Goal: Transaction & Acquisition: Purchase product/service

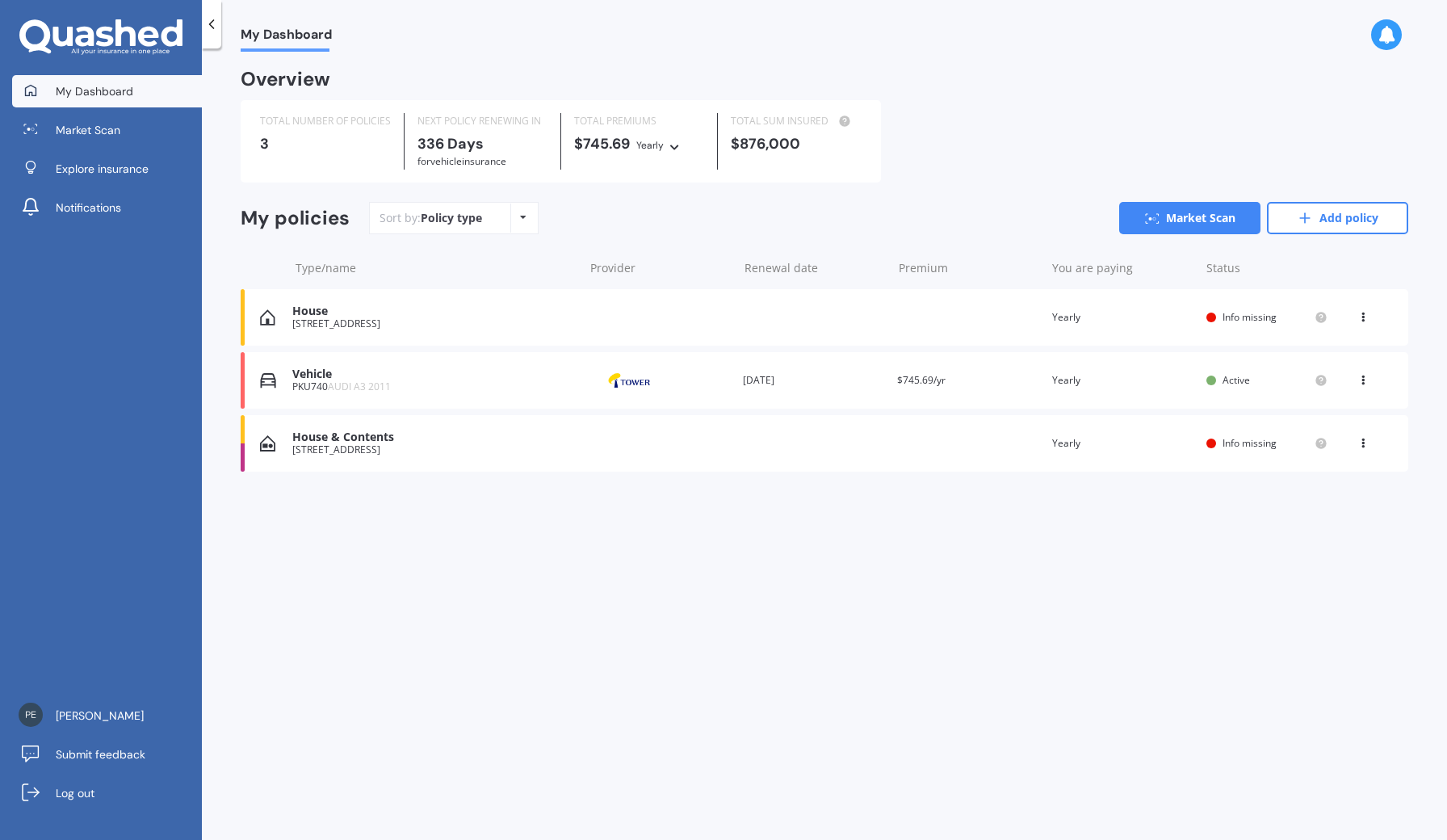
click at [741, 307] on div "House [STREET_ADDRESS][PERSON_NAME] date Premium You are paying Yearly Status I…" at bounding box center [825, 318] width 1168 height 57
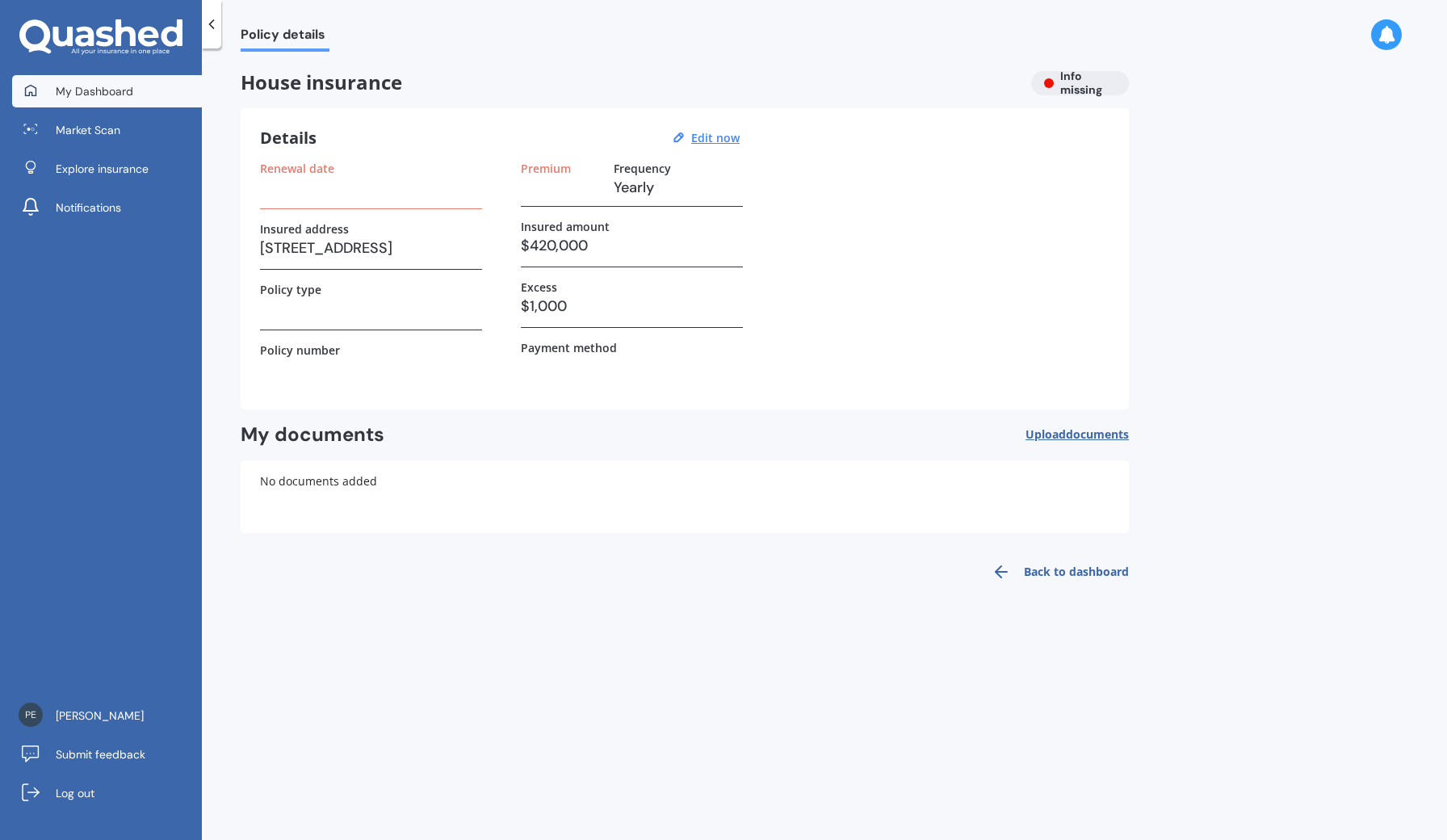
click at [91, 88] on span "My Dashboard" at bounding box center [95, 91] width 77 height 16
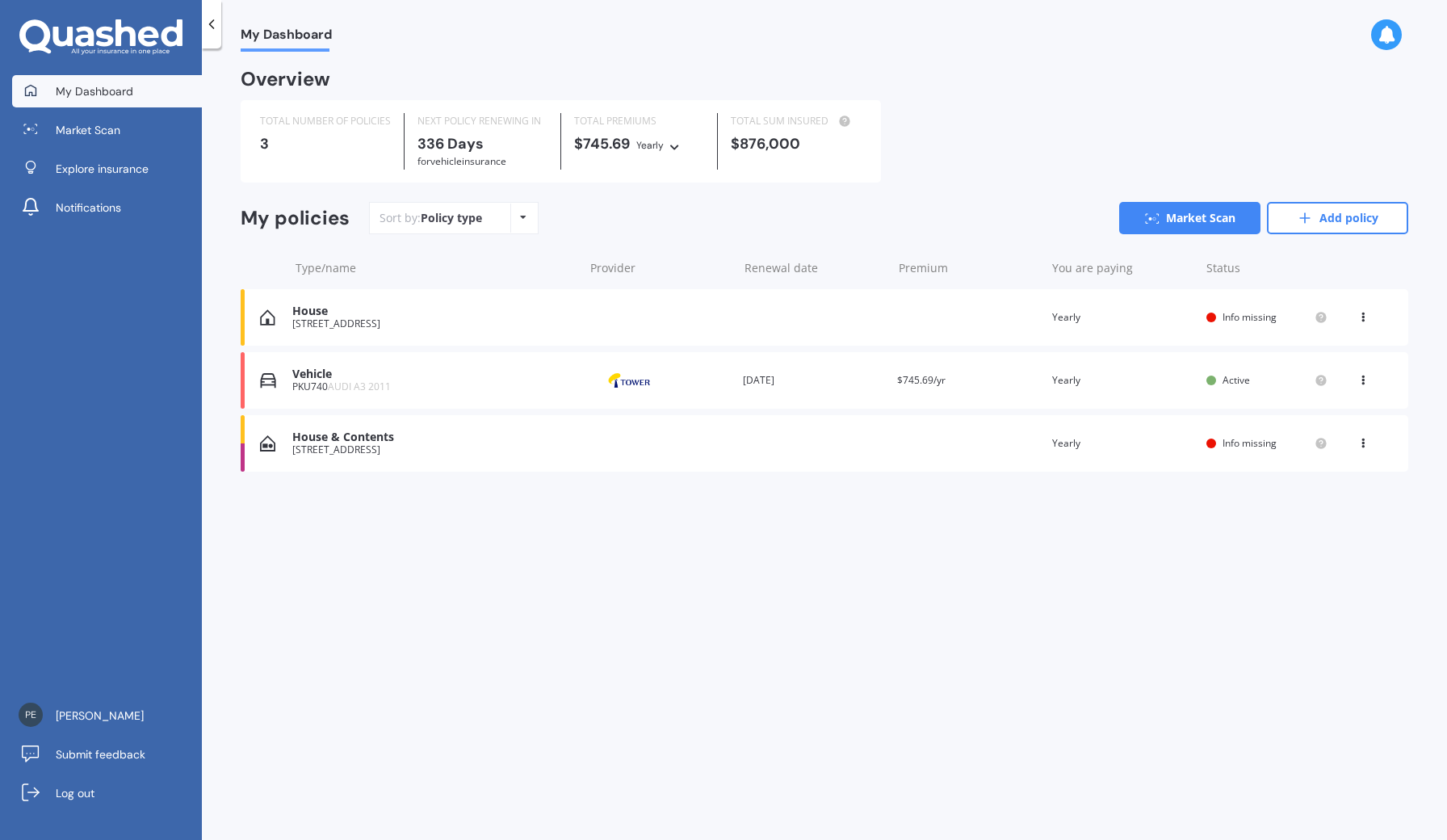
click at [401, 320] on div "[STREET_ADDRESS]" at bounding box center [434, 324] width 283 height 11
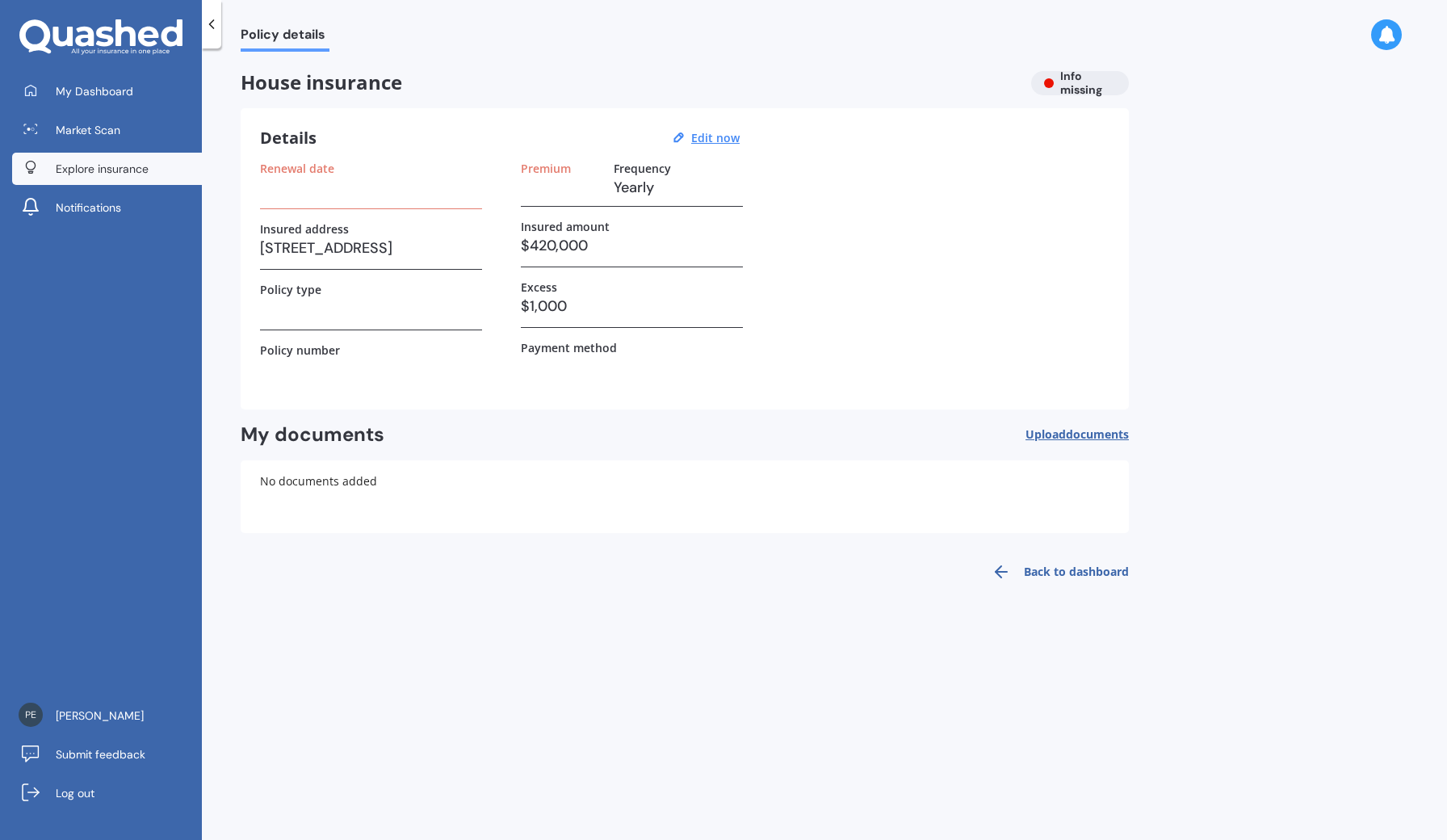
click at [110, 161] on span "Explore insurance" at bounding box center [102, 169] width 93 height 16
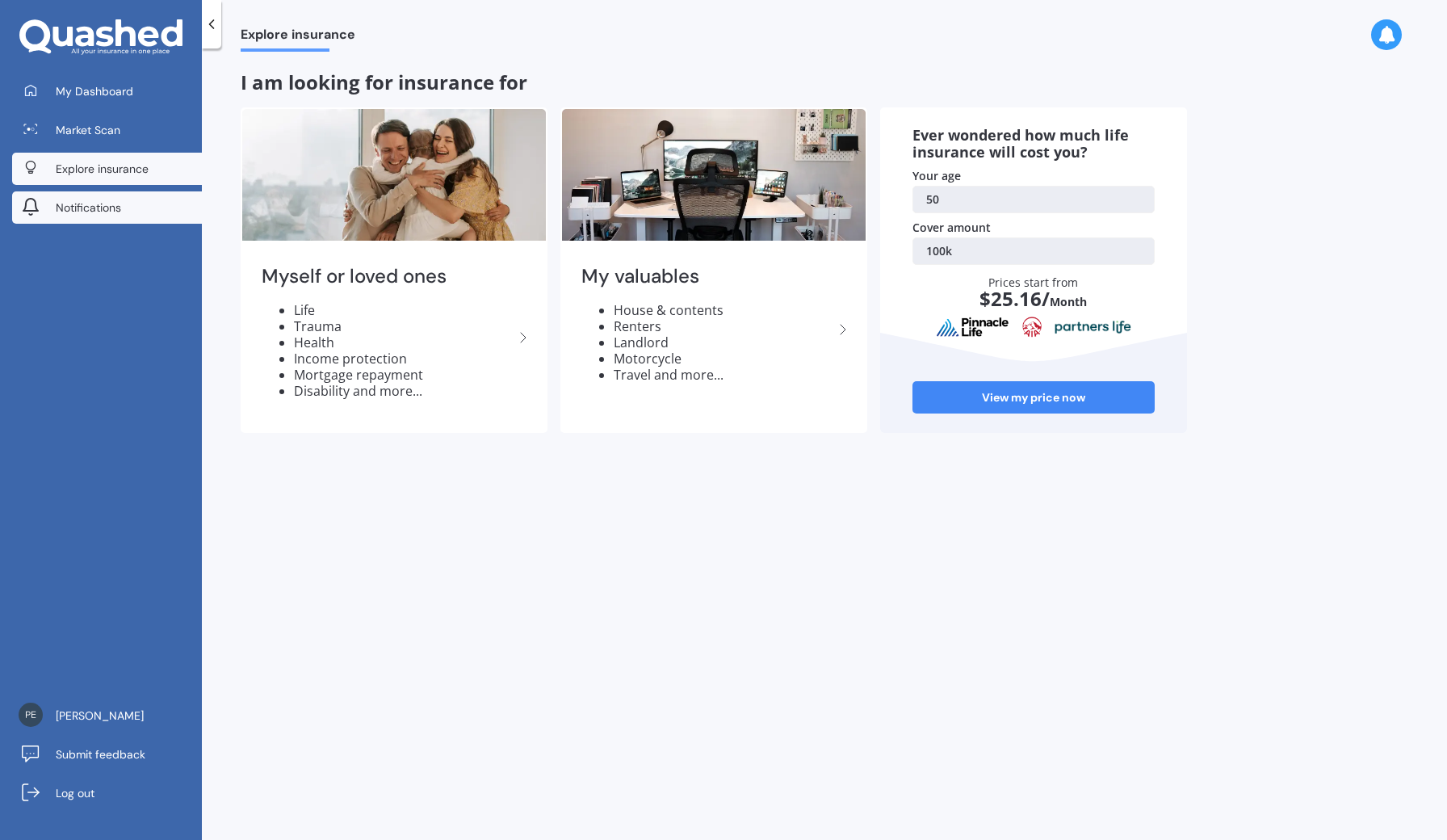
click at [114, 205] on span "Notifications" at bounding box center [89, 207] width 65 height 16
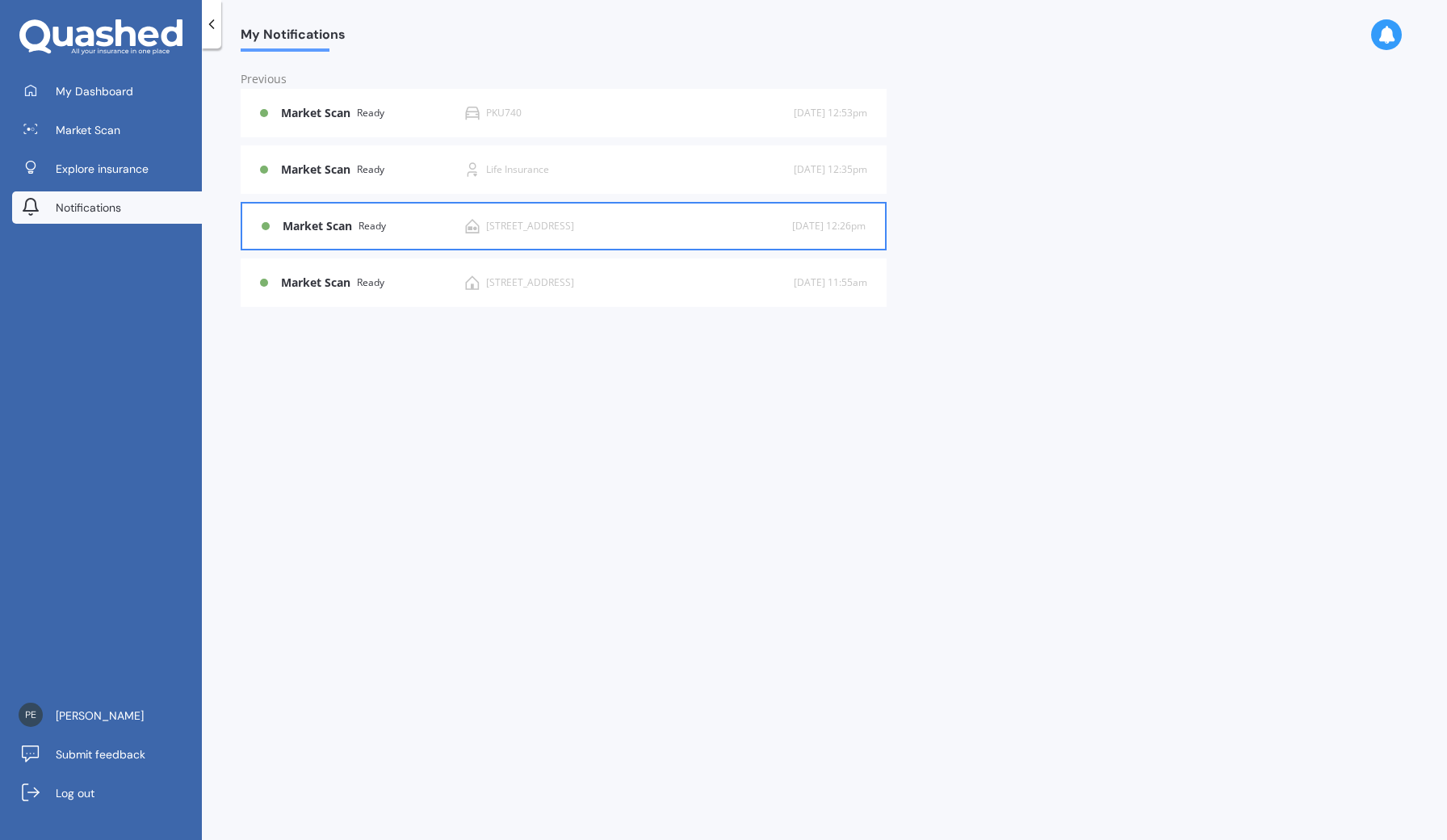
click at [364, 231] on div "Ready" at bounding box center [373, 225] width 28 height 11
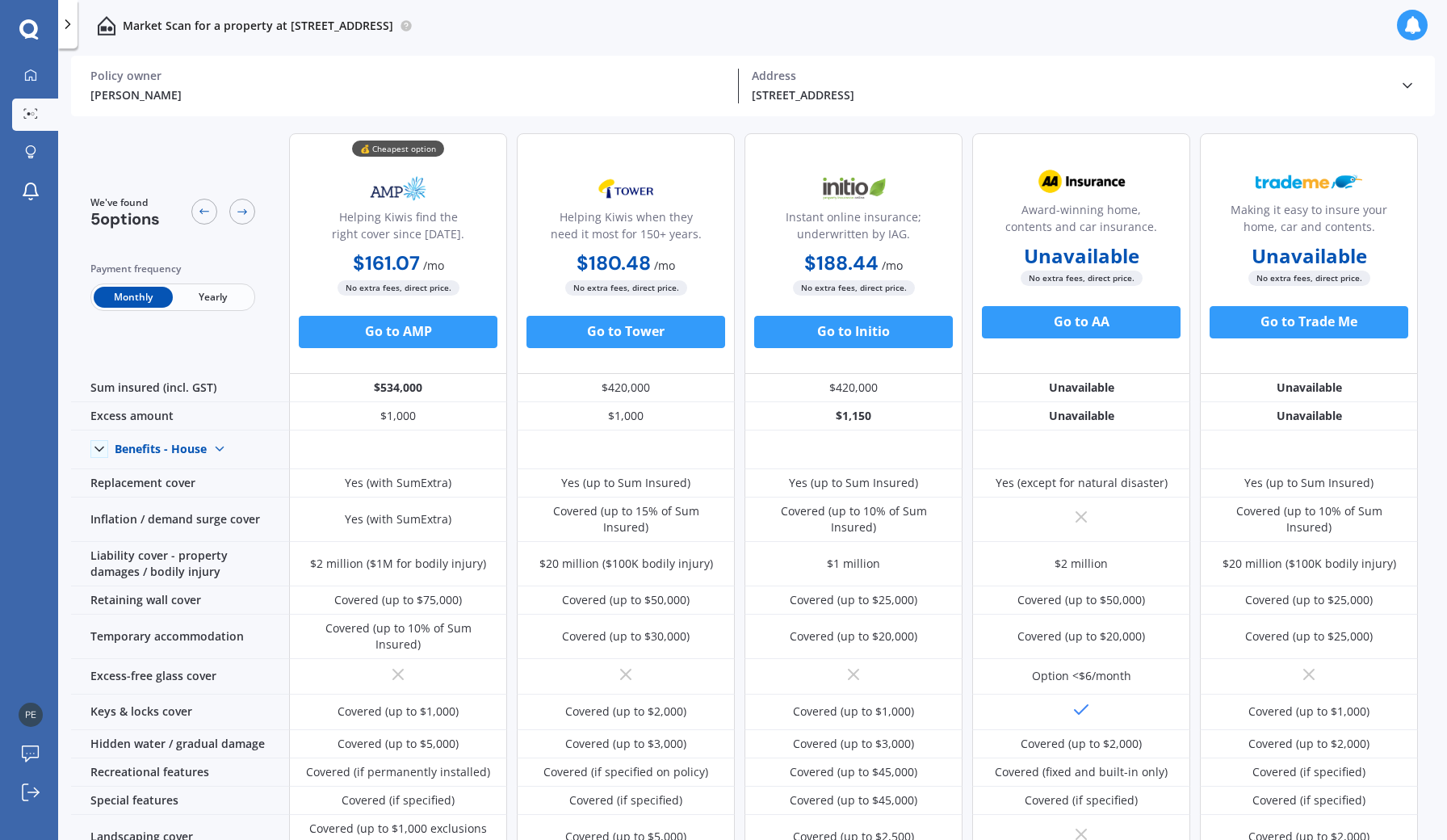
click at [218, 297] on span "Yearly" at bounding box center [213, 297] width 79 height 21
click at [36, 111] on icon at bounding box center [30, 114] width 15 height 10
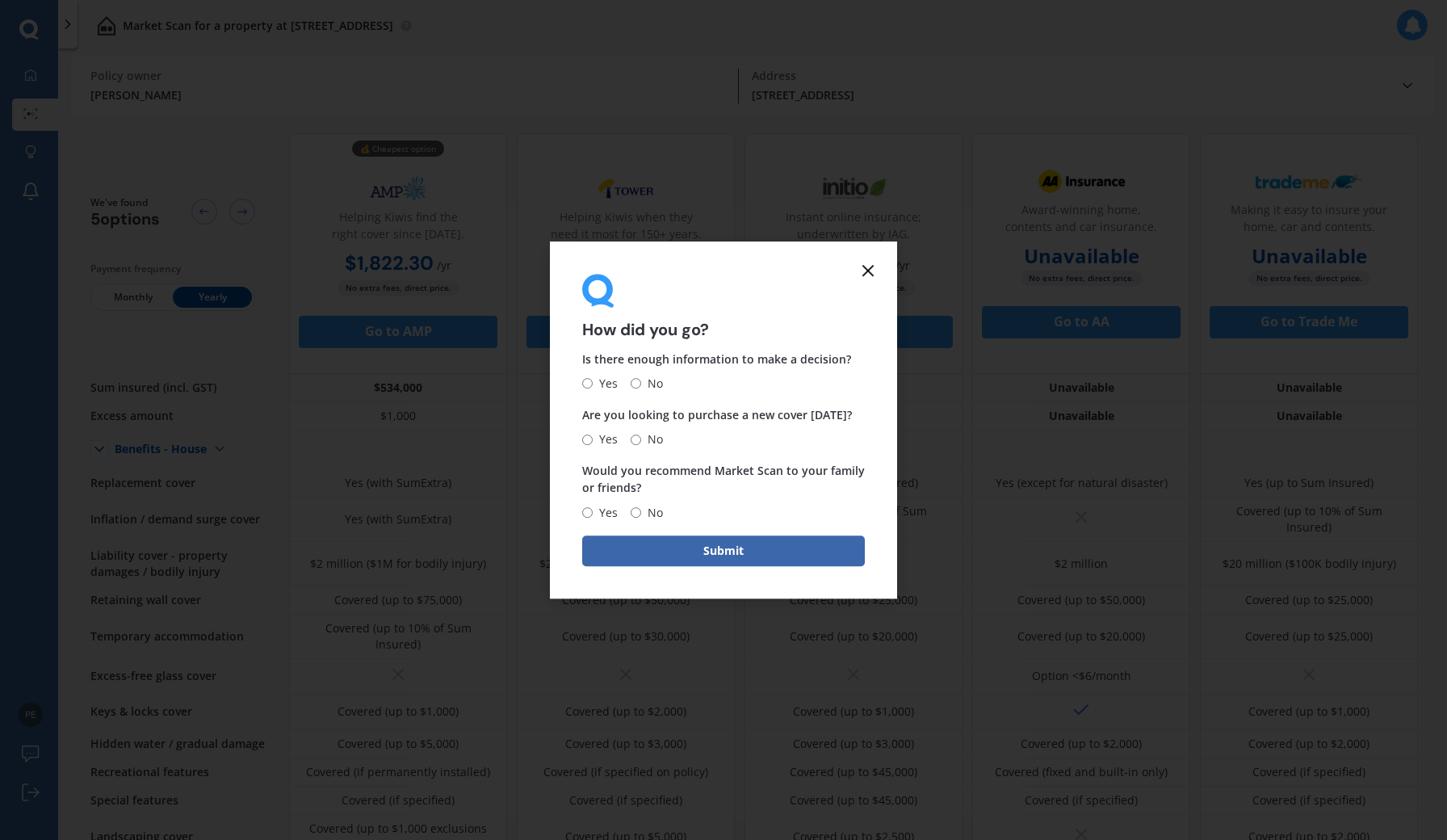
click at [872, 269] on line at bounding box center [868, 270] width 9 height 9
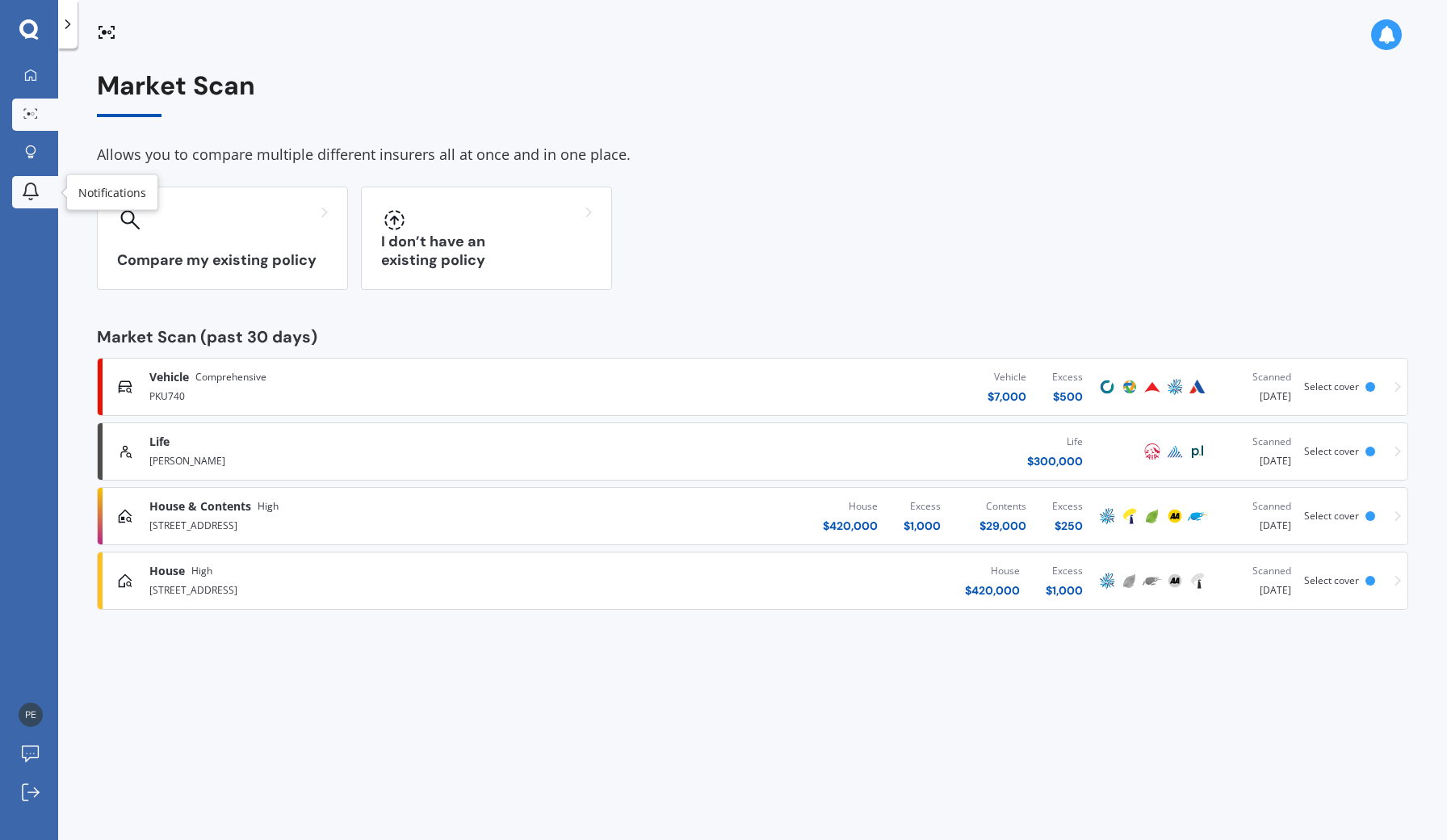
click at [32, 184] on icon at bounding box center [30, 191] width 20 height 20
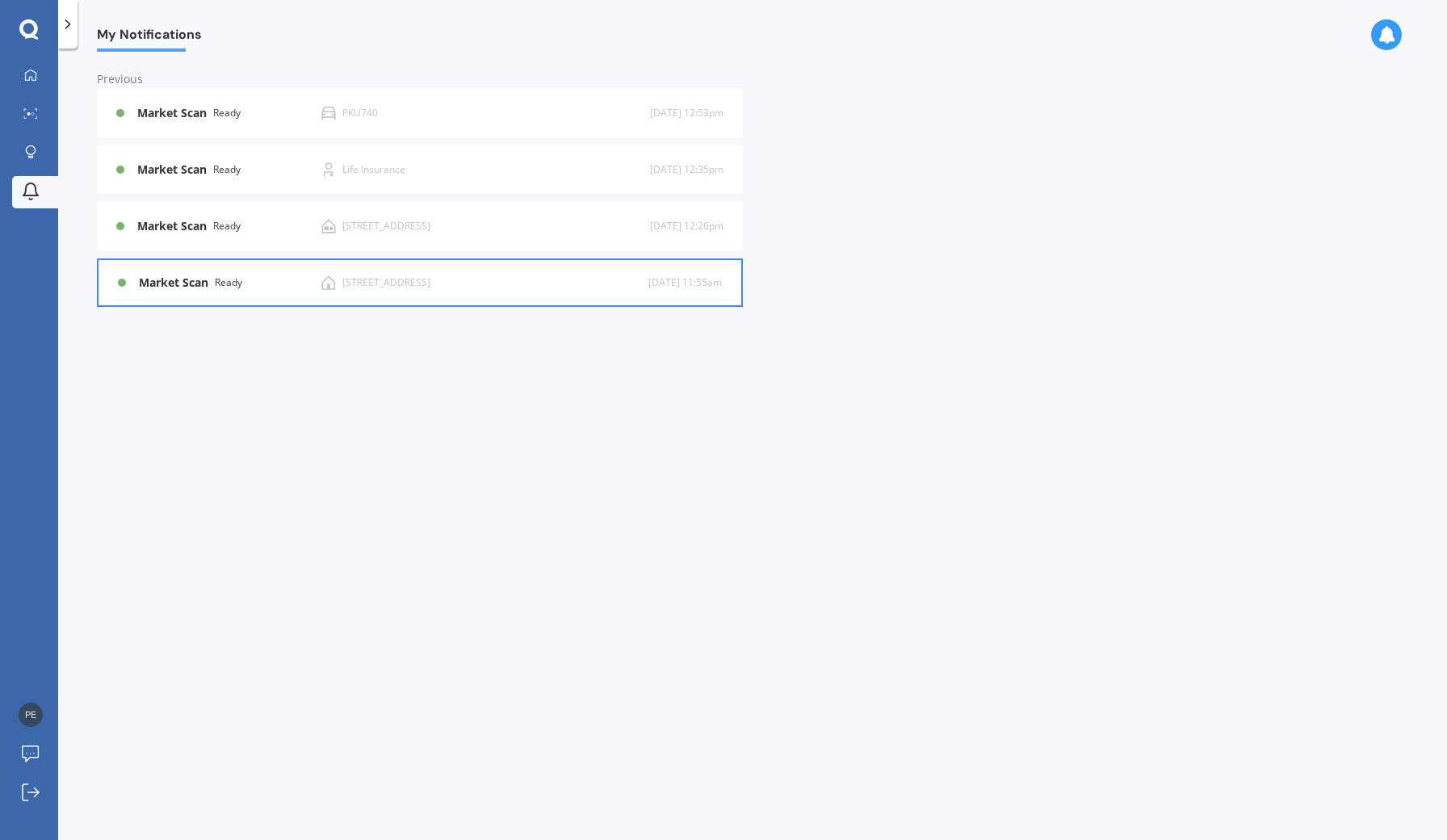
click at [204, 265] on div "Market Scan Ready [STREET_ADDRESS] 25 d [DATE] 11:55am" at bounding box center [420, 282] width 604 height 46
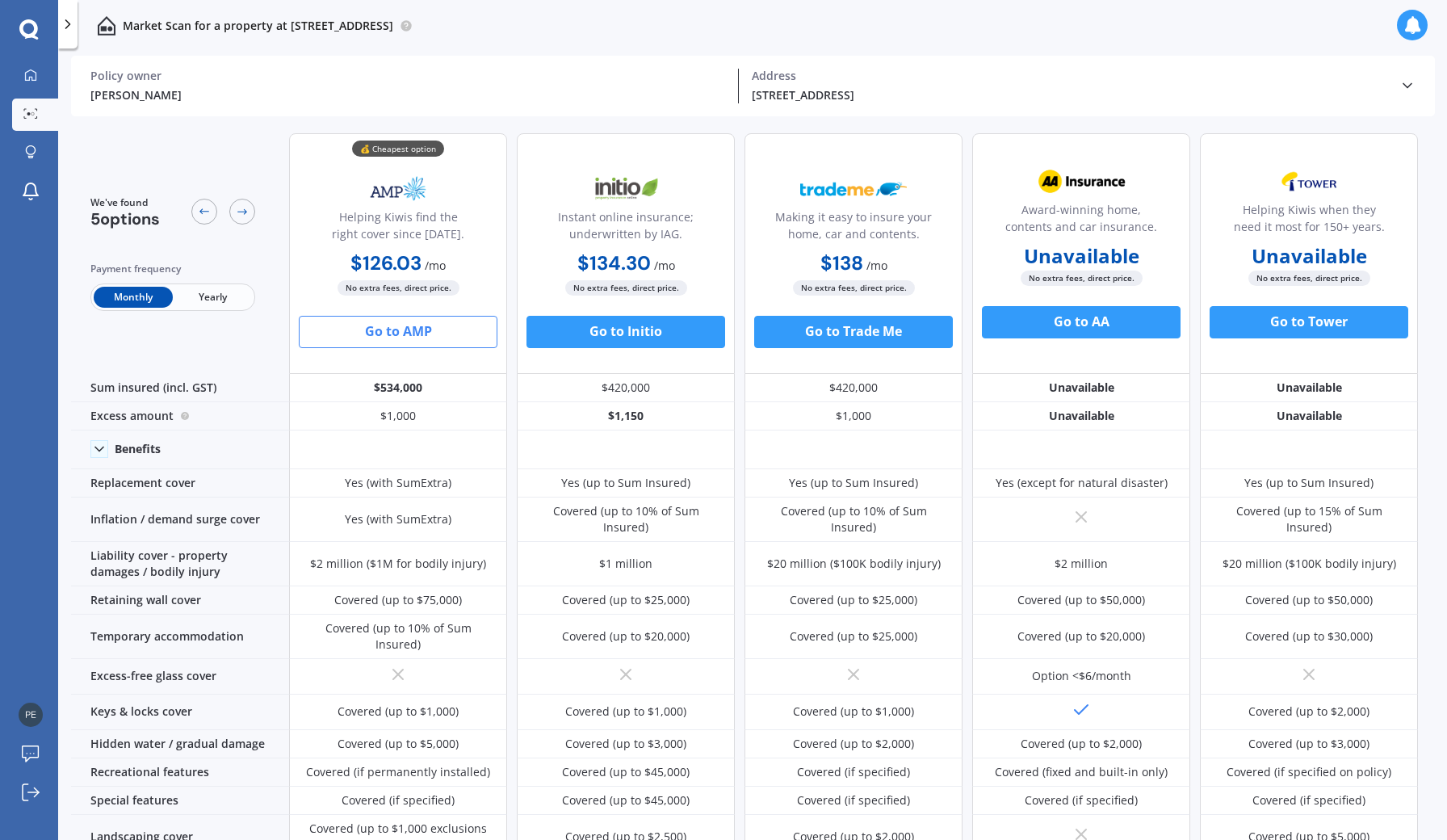
click at [224, 298] on span "Yearly" at bounding box center [213, 297] width 79 height 21
click at [420, 336] on button "Go to AMP" at bounding box center [398, 332] width 199 height 33
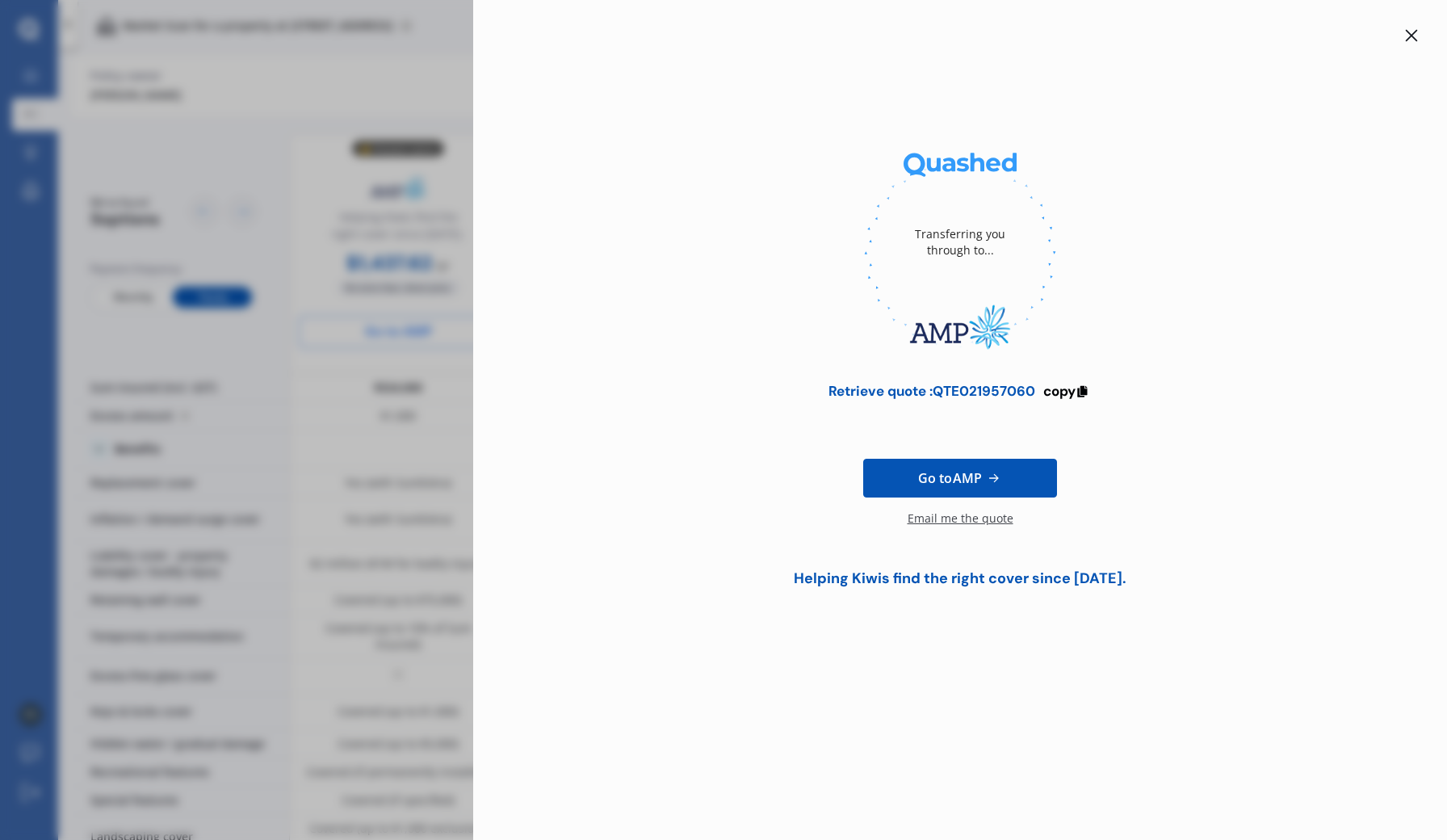
click at [1065, 399] on div "Retrieve quote : QTE021957060 copy" at bounding box center [960, 399] width 922 height 33
click at [1067, 393] on span "copy" at bounding box center [1060, 391] width 33 height 18
click at [699, 244] on div at bounding box center [960, 252] width 922 height 221
click at [581, 92] on div "Transferring you through to... Retrieve quote : QTE021957060 copied Reminder : …" at bounding box center [960, 316] width 922 height 581
click at [226, 96] on div "Transferring you through to... Retrieve quote : QTE021957060 copied Reminder : …" at bounding box center [723, 420] width 1447 height 840
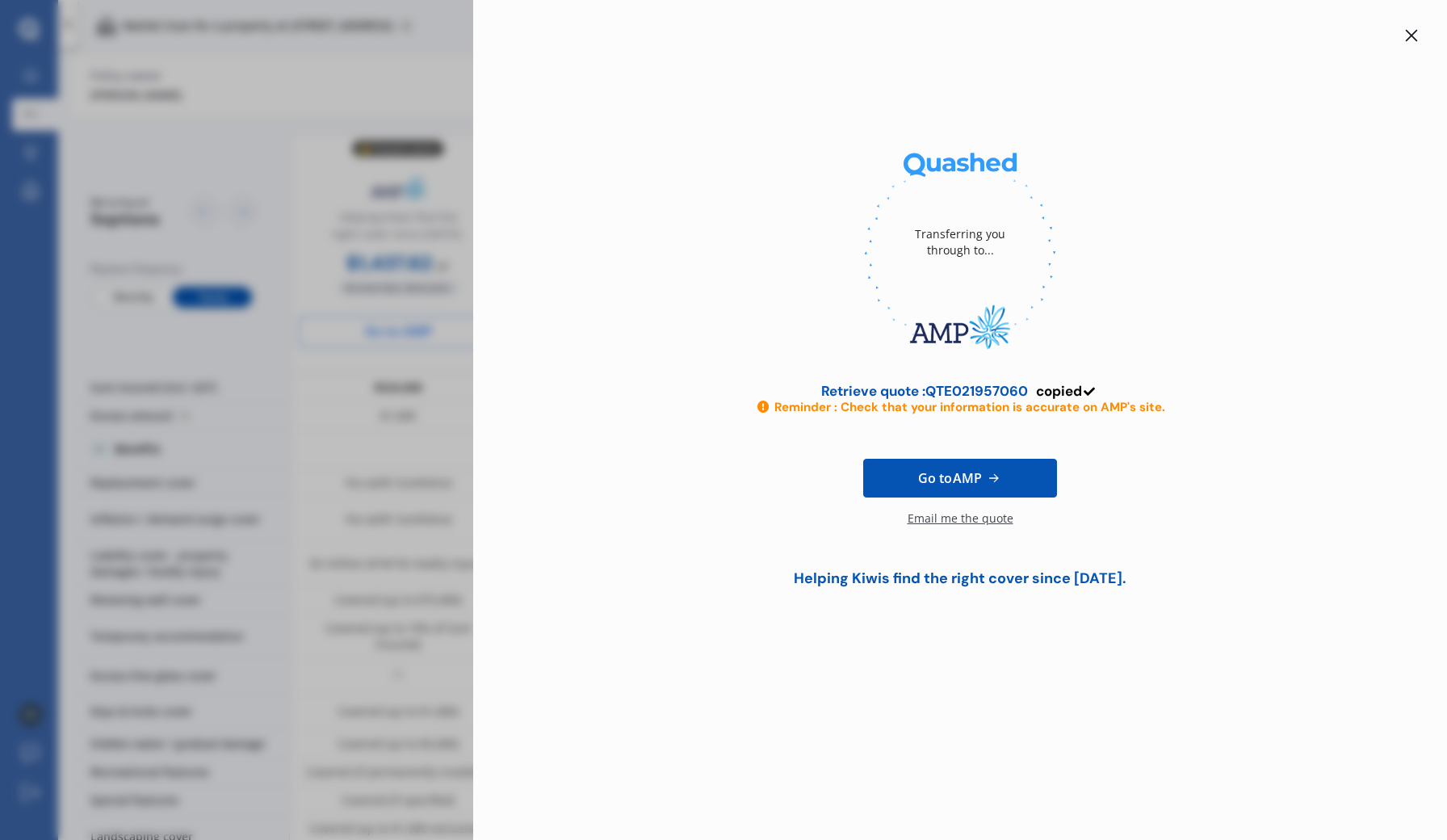
click at [570, 167] on div at bounding box center [960, 252] width 922 height 221
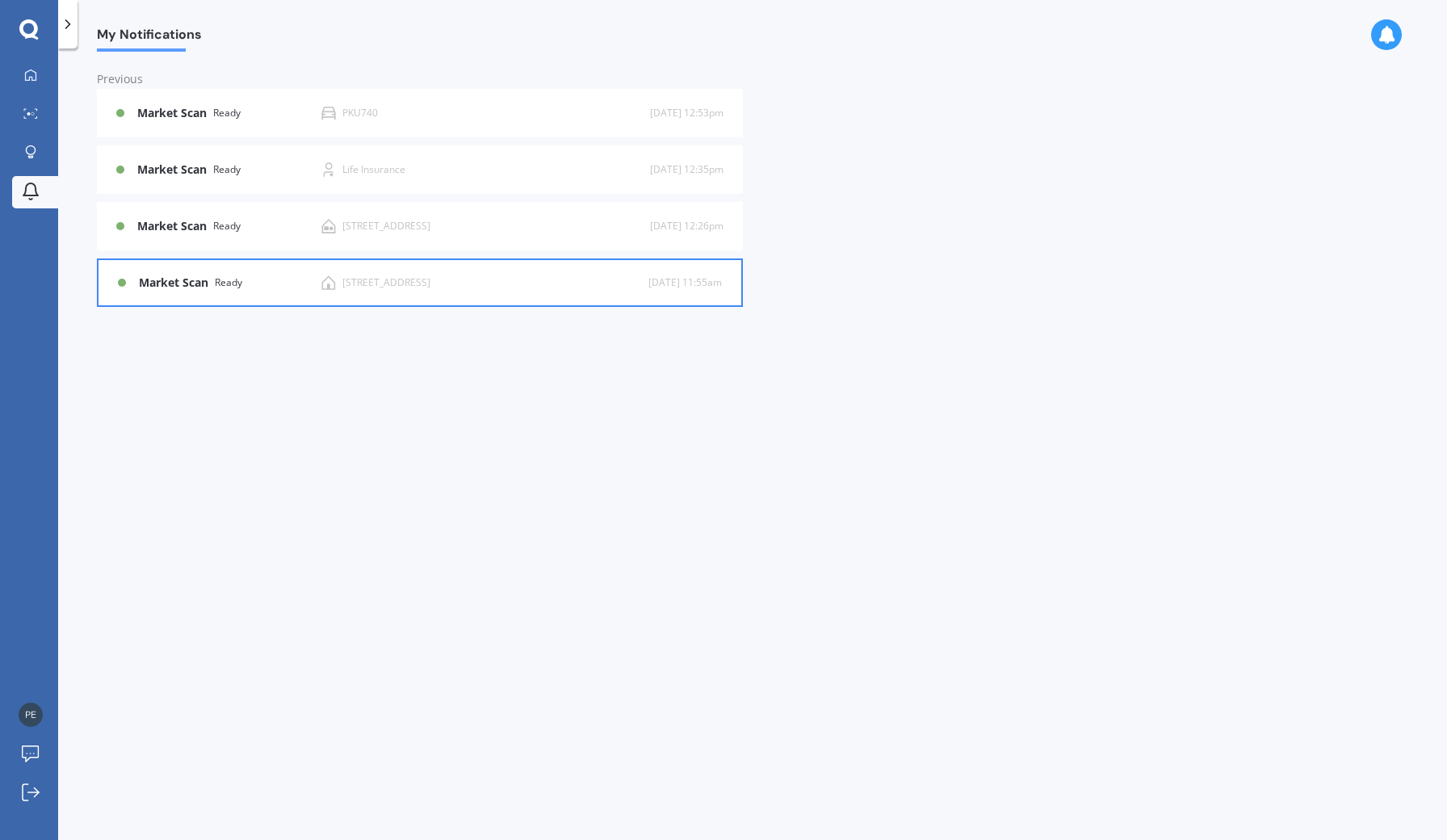
click at [257, 281] on div "Market Scan Ready" at bounding box center [230, 283] width 182 height 14
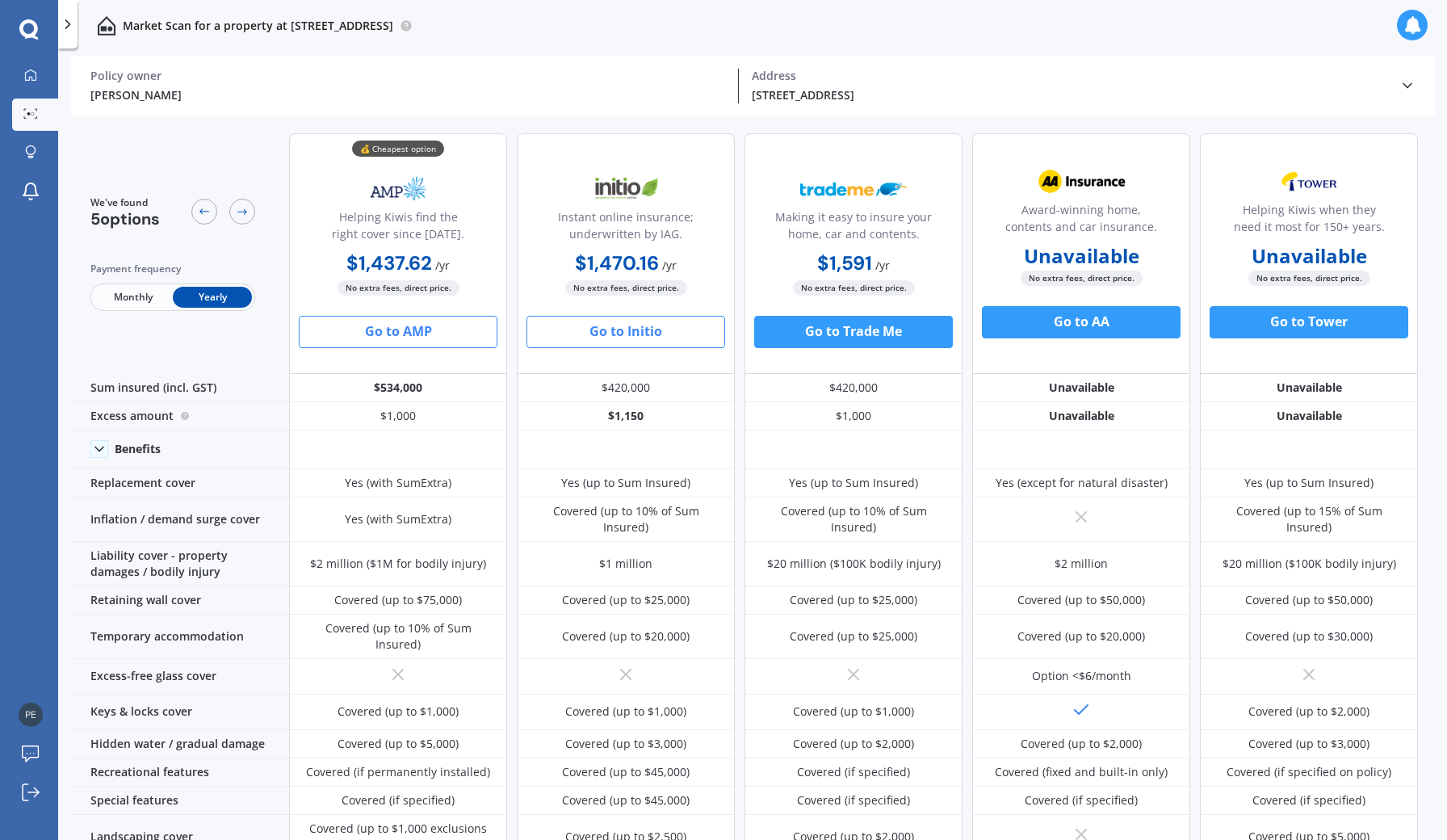
click at [636, 330] on button "Go to Initio" at bounding box center [626, 332] width 199 height 33
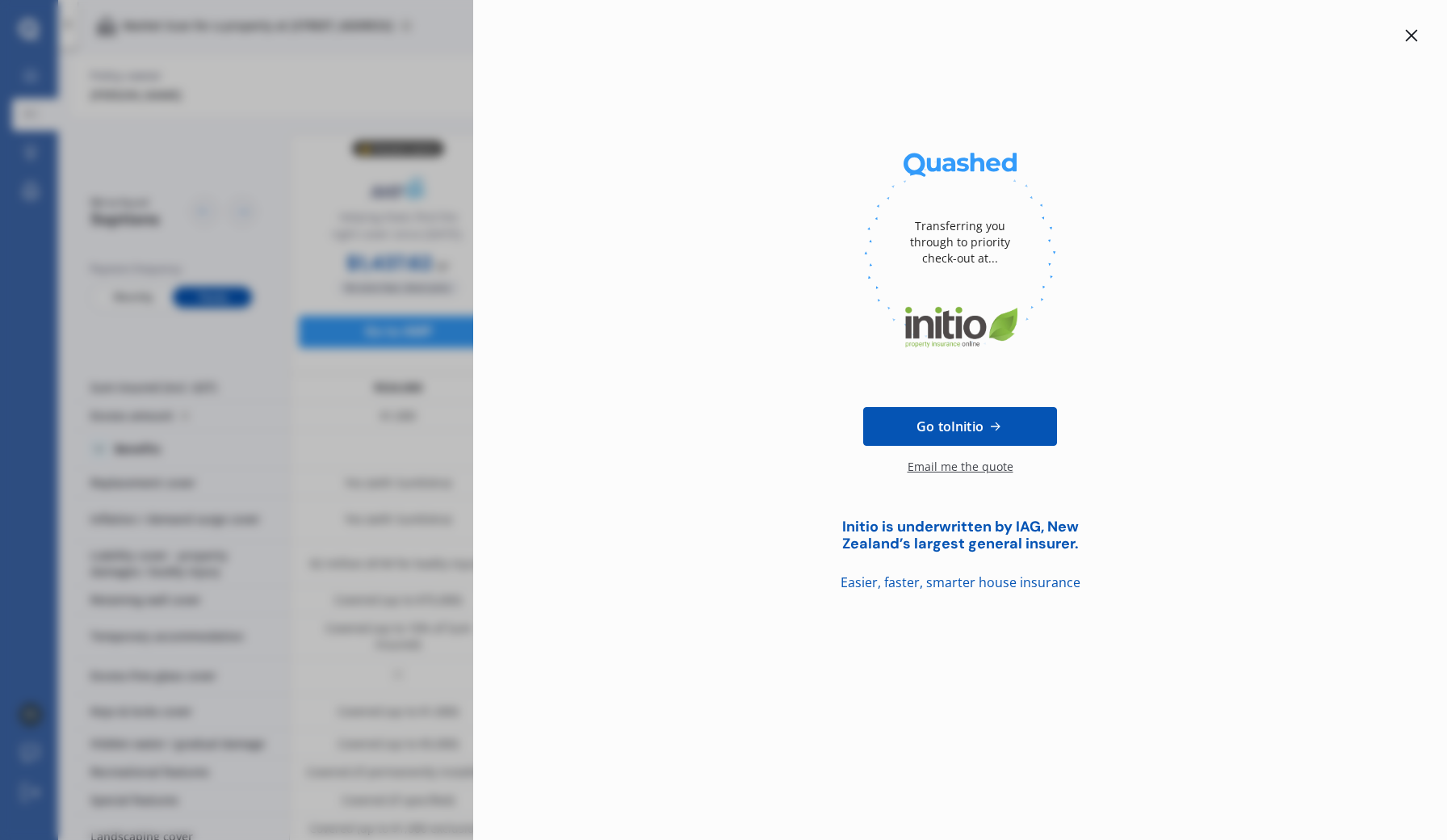
click at [546, 84] on div "Transferring you through to priority check-out at... Go to Initio Email me the …" at bounding box center [960, 309] width 922 height 567
